Goal: Task Accomplishment & Management: Complete application form

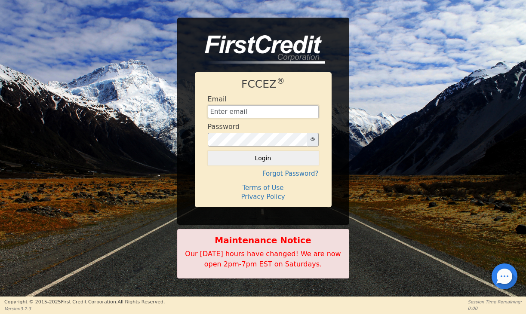
type input "[EMAIL_ADDRESS][DOMAIN_NAME]"
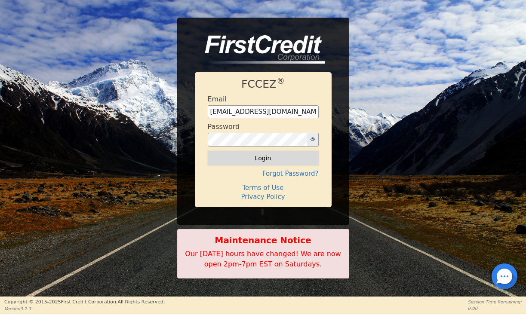
click at [263, 159] on button "Login" at bounding box center [263, 158] width 111 height 15
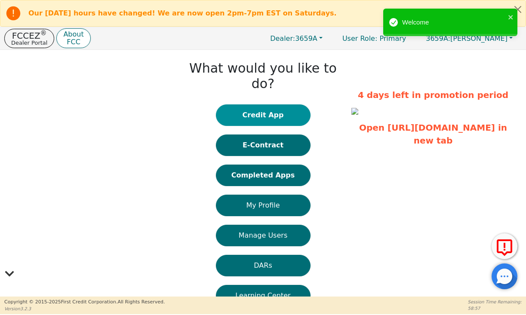
click at [231, 105] on button "Credit App" at bounding box center [263, 116] width 95 height 22
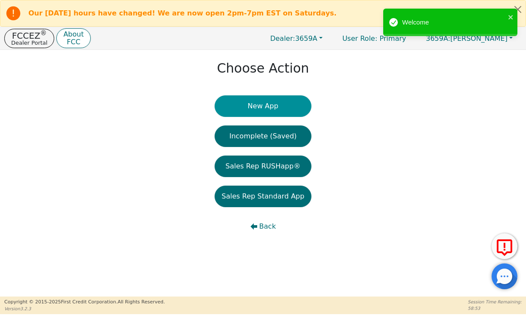
click at [247, 106] on button "New App" at bounding box center [263, 107] width 96 height 22
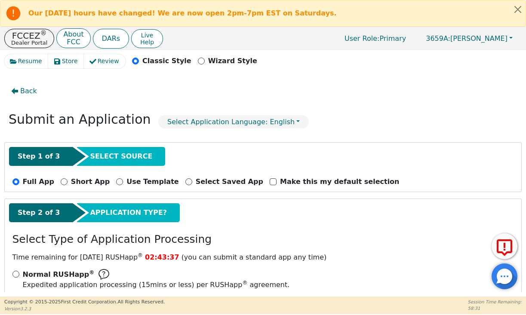
click at [17, 299] on input "FREE RUSHapp ® Your buyer(s) will receive a DocuSign email. For FCC to process …" at bounding box center [15, 302] width 7 height 7
radio input "true"
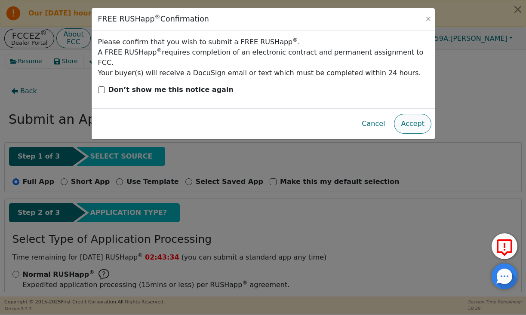
click at [419, 114] on button "Accept" at bounding box center [412, 124] width 37 height 20
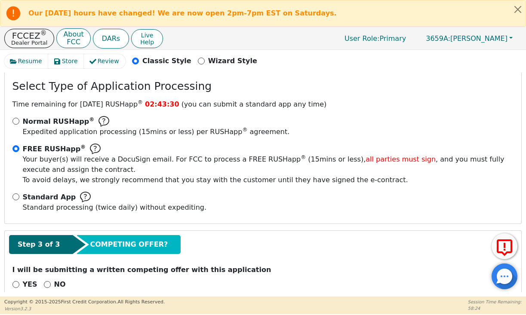
scroll to position [152, 0]
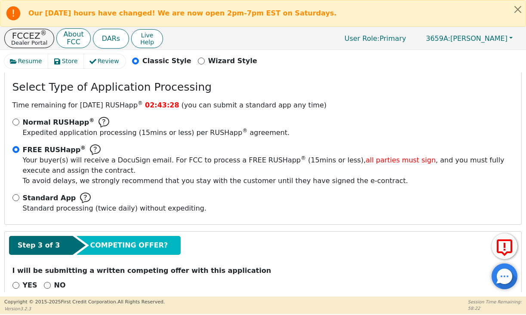
click at [45, 282] on input "NO" at bounding box center [47, 285] width 7 height 7
radio input "true"
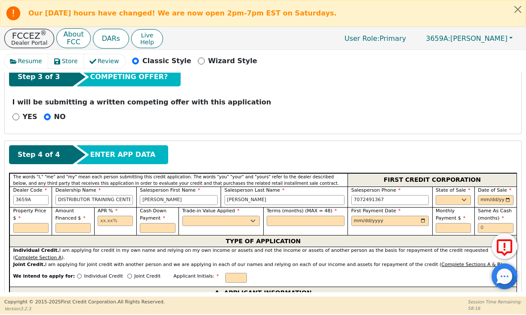
scroll to position [328, 0]
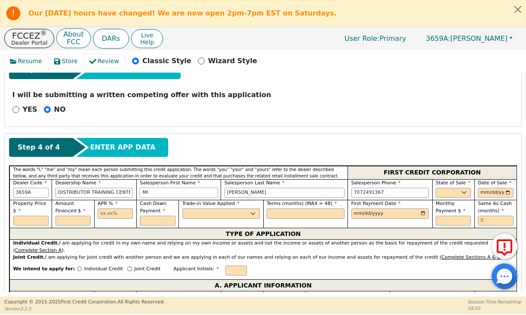
type input "M"
type input "Lorena"
type input "Avalos"
type input "7"
type input "916-501-5516"
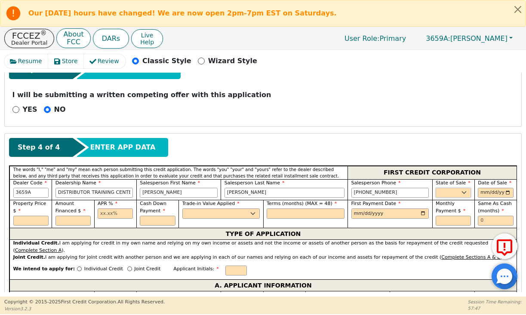
select select "NM"
click at [489, 188] on input "date" at bounding box center [495, 193] width 35 height 10
type input "2025-09-27"
click at [34, 216] on input "text" at bounding box center [30, 221] width 35 height 10
type input "2157.50"
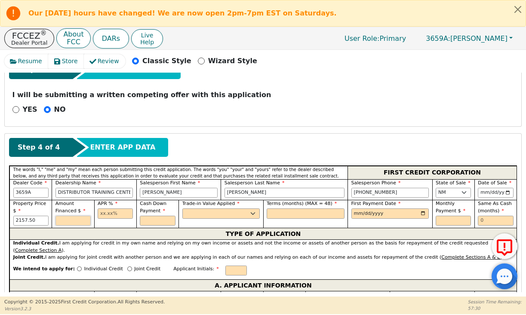
click at [73, 216] on input "text" at bounding box center [73, 221] width 35 height 10
type input "2057.50"
click at [107, 209] on input "text" at bounding box center [115, 214] width 35 height 10
type input "21.98"
click at [167, 201] on label "Cash Down Payment" at bounding box center [157, 208] width 35 height 14
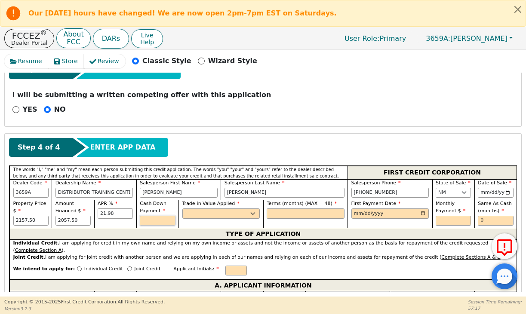
click at [165, 216] on input "text" at bounding box center [157, 221] width 35 height 10
type input "100.00"
select select "y"
click at [309, 209] on input "text" at bounding box center [306, 214] width 78 height 10
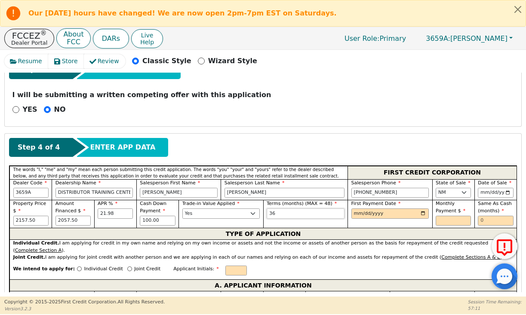
type input "36"
click at [386, 209] on input "date" at bounding box center [391, 214] width 78 height 10
type input "2025-10-15"
click at [315, 209] on input "36" at bounding box center [306, 214] width 78 height 10
type input "3"
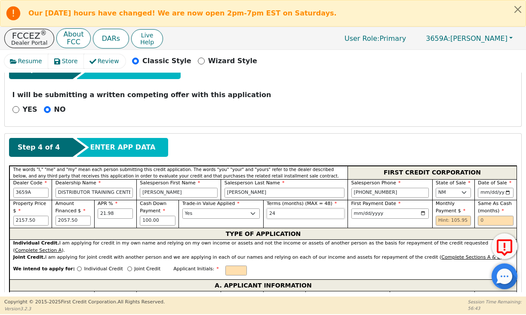
type input "24"
click at [440, 216] on input "text" at bounding box center [453, 221] width 35 height 10
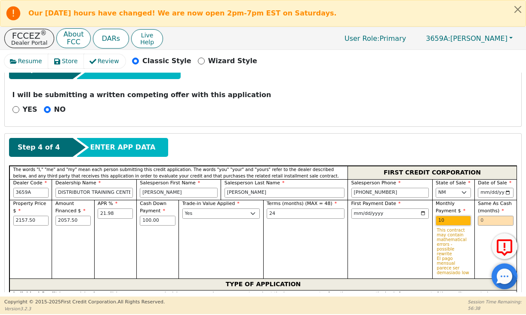
type input "1"
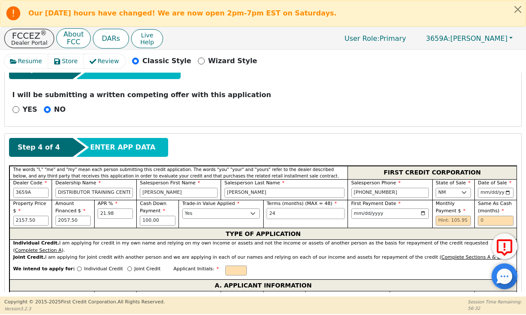
click at [278, 209] on input "24" at bounding box center [306, 214] width 78 height 10
type input "2"
type input "3"
type input "24"
click at [447, 216] on input "text" at bounding box center [453, 221] width 35 height 10
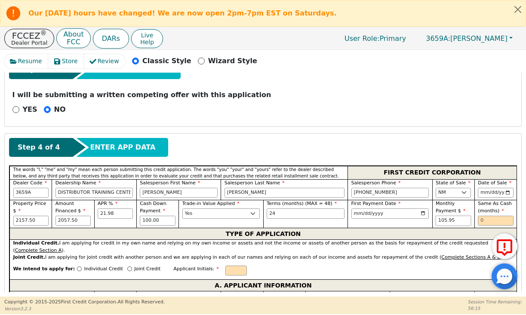
type input "105.95"
click at [482, 216] on input "text" at bounding box center [495, 221] width 35 height 10
type input "0"
click at [77, 267] on input "Individual Credit" at bounding box center [79, 269] width 5 height 5
radio input "true"
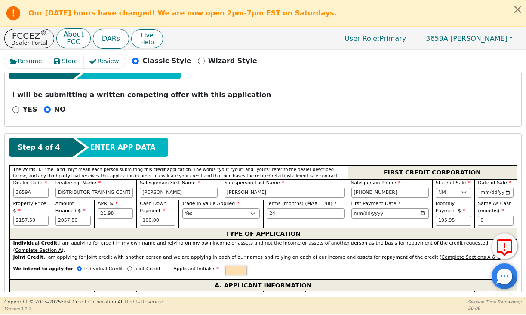
click at [226, 266] on input "text" at bounding box center [237, 271] width 22 height 10
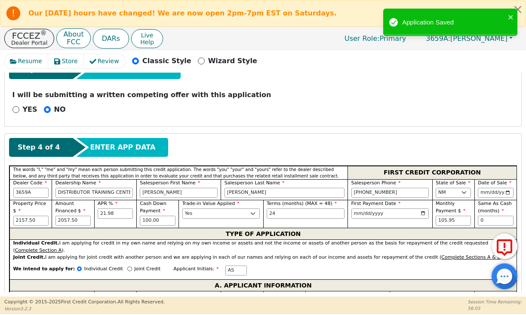
type input "A"
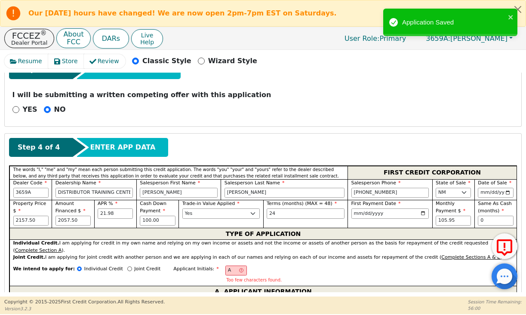
type input "An"
type input "Ant"
type input "Anth"
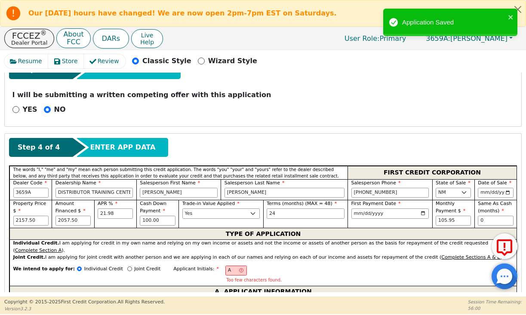
type input "Anth"
type input "Antho"
type input "Anthon"
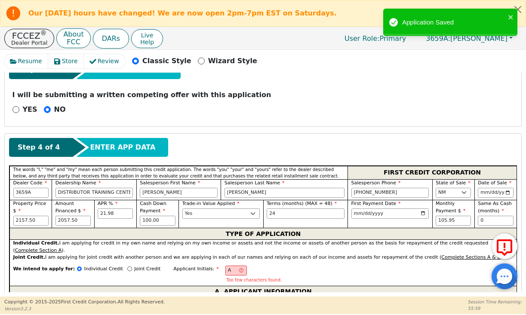
type input "Anthony"
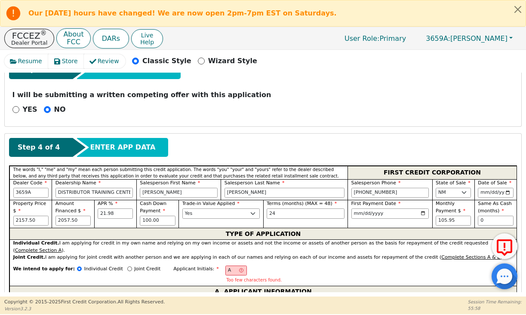
type input "Anthony"
type input "AS"
type input "S"
type input "Anthony S"
type input "Sa"
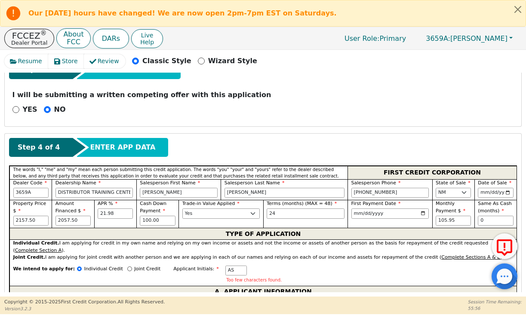
type input "Anthony Sa"
type input "San"
type input "Anthony San"
type input "Sanc"
type input "Anthony Sanc"
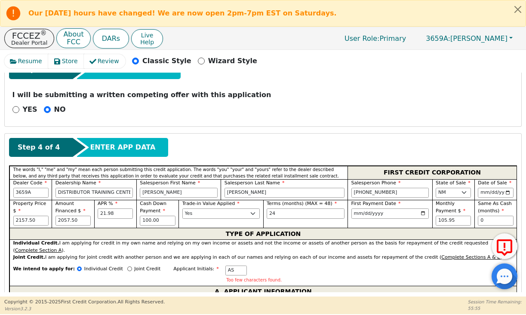
type input "Sanch"
type input "Anthony Sanch"
type input "Sanche"
type input "Anthony Sanche"
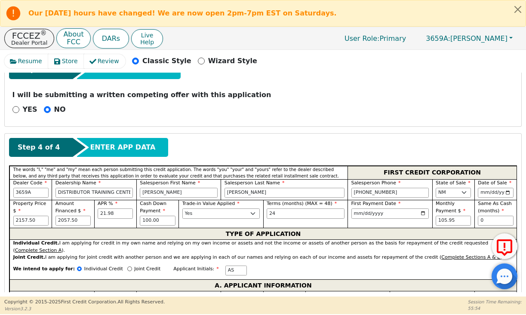
type input "Sanchez"
type input "Anthony Sanchez"
type input "Sanchez"
click at [289, 300] on input "Birth Date" at bounding box center [284, 305] width 35 height 10
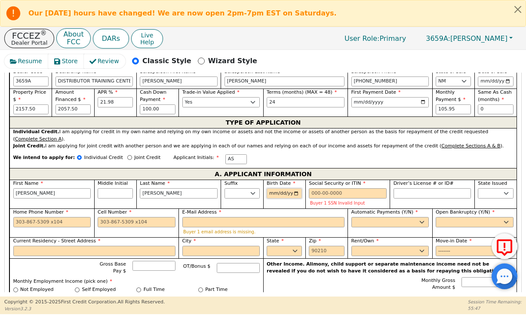
scroll to position [438, 0]
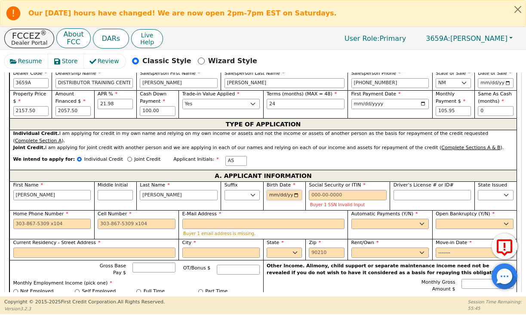
click at [294, 190] on input "Birth Date" at bounding box center [284, 195] width 35 height 10
type input "1993-09-10"
click at [324, 190] on input "Social Security or ITIN" at bounding box center [348, 195] width 78 height 10
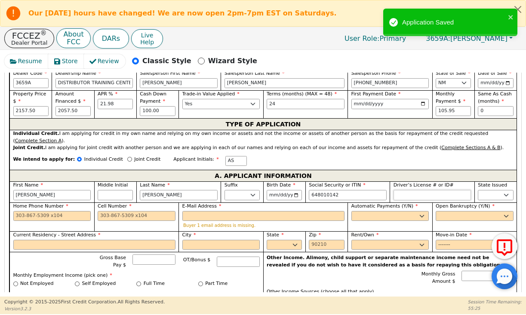
type input "***-**-0142"
click at [405, 190] on input "Driver’s License # or ID#" at bounding box center [433, 195] width 78 height 10
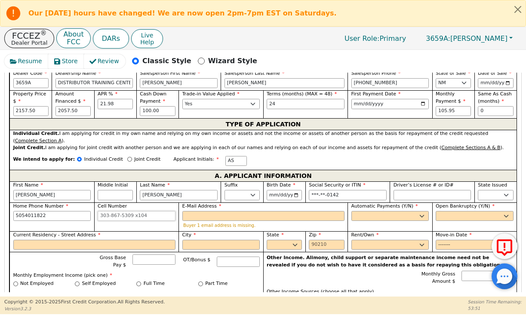
type input "505-401-1822"
select select "y"
type input "Anthony Sanchez"
select select "n"
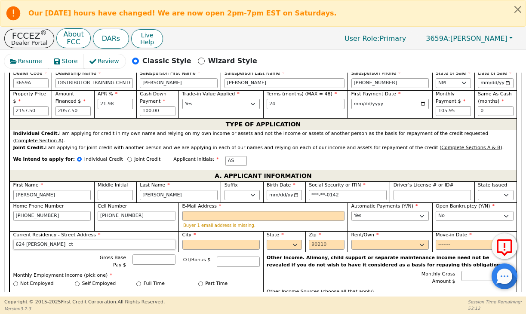
type input "624 Vermillion ct"
type input "albuquerque"
select select "NM"
click at [325, 240] on input "Zip" at bounding box center [326, 245] width 35 height 10
type input "87120"
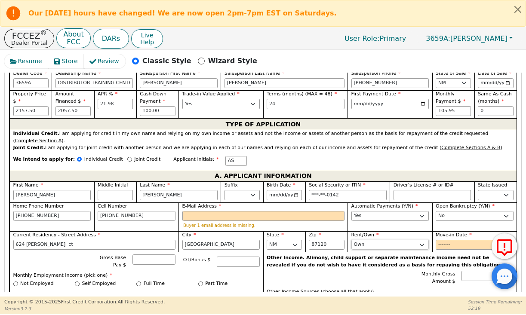
select select "Rent"
click at [450, 240] on input "Move-in Date" at bounding box center [475, 245] width 78 height 10
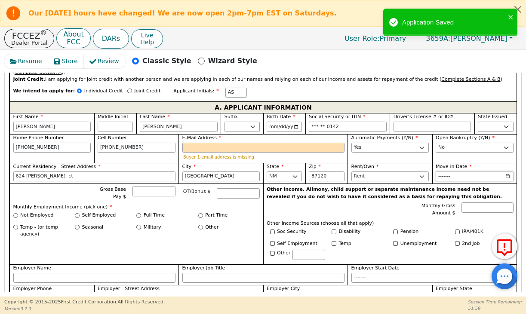
scroll to position [507, 0]
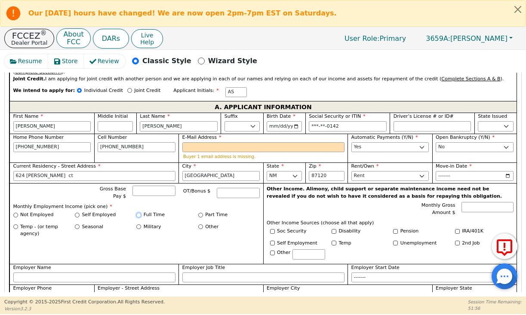
type input "2020-09"
click at [136, 213] on input "Full Time" at bounding box center [138, 215] width 5 height 5
radio input "true"
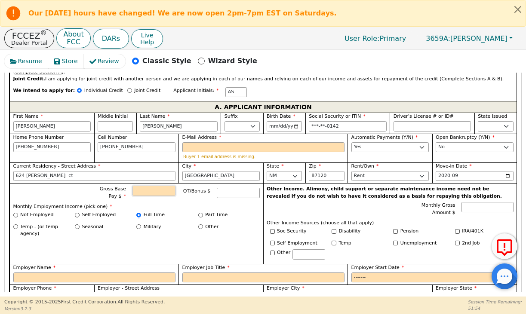
click at [151, 186] on input "Gross Base Pay $" at bounding box center [154, 191] width 43 height 10
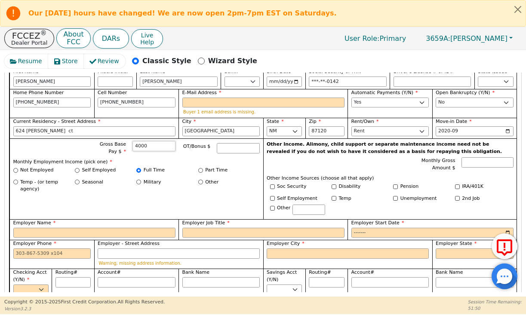
scroll to position [553, 0]
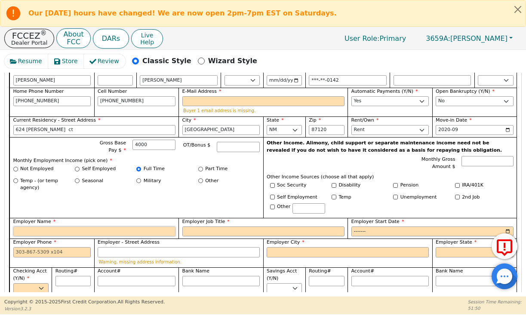
type input "4000.00"
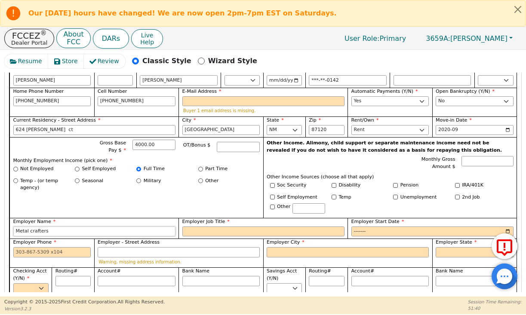
type input "Metal crafters"
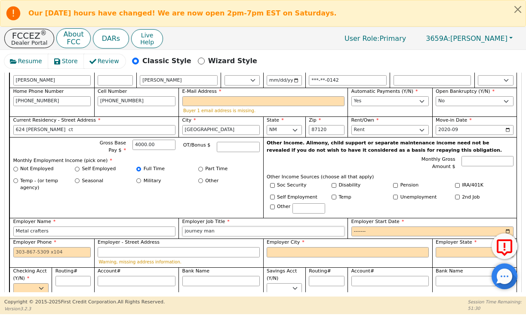
type input "journey man"
click at [395, 227] on input "Employer Start Date" at bounding box center [433, 232] width 162 height 10
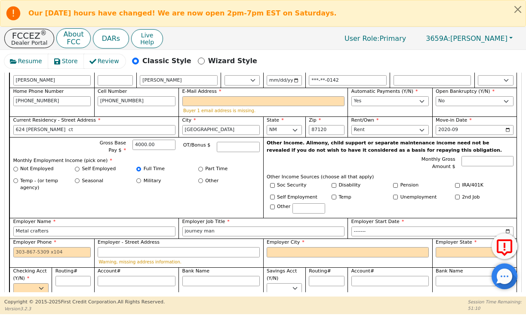
type input "2015-08"
type input "505-881-4460"
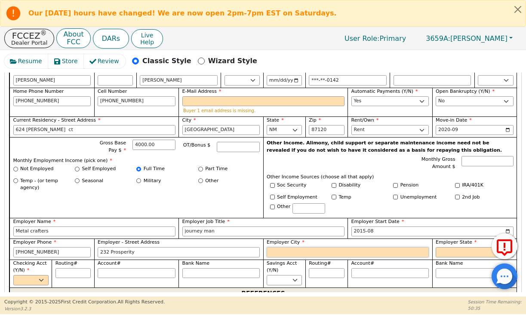
type input "232 Prosperity"
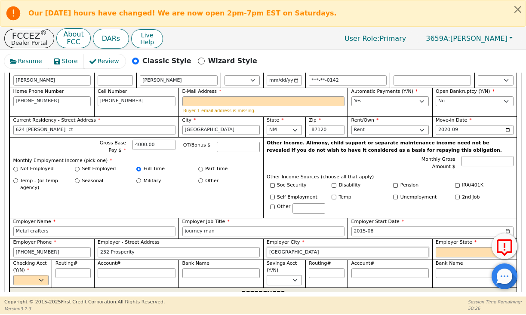
type input "albuquerque"
select select "MN"
select select "y"
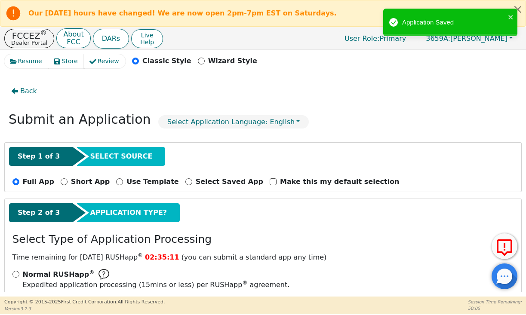
scroll to position [0, 0]
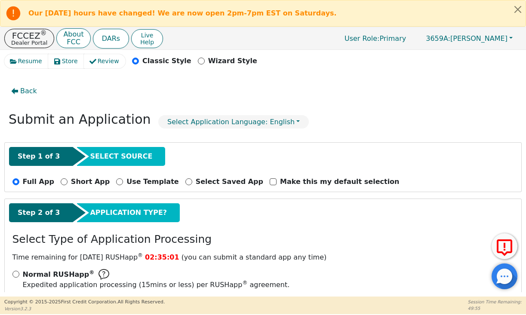
click at [65, 188] on div "Short App" at bounding box center [85, 182] width 49 height 11
